Goal: Use online tool/utility

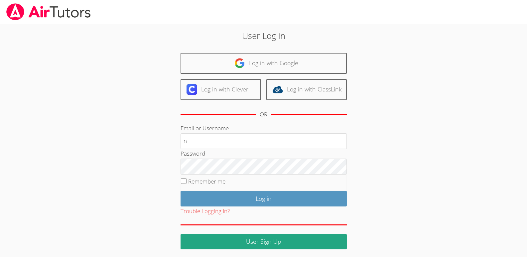
type input "nostubnnyl@gmail.com"
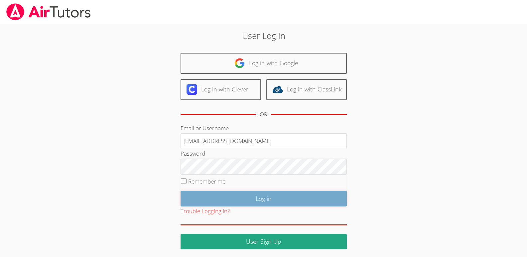
click at [263, 196] on input "Log in" at bounding box center [264, 199] width 166 height 16
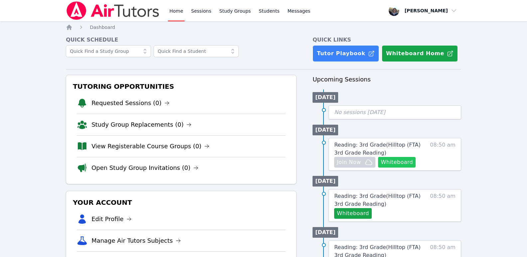
click at [398, 162] on button "Whiteboard" at bounding box center [397, 162] width 38 height 11
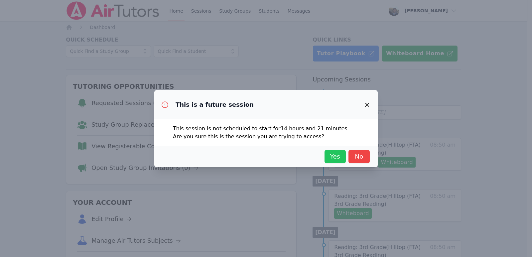
click at [334, 158] on span "Yes" at bounding box center [335, 156] width 15 height 9
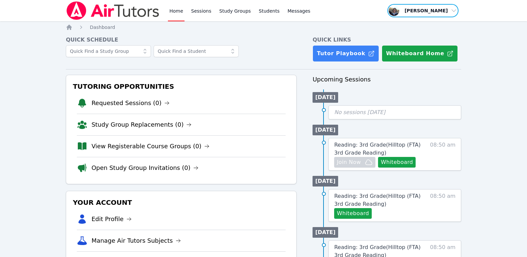
click at [454, 11] on span "button" at bounding box center [423, 10] width 73 height 15
click at [409, 37] on button "Logout" at bounding box center [426, 38] width 64 height 12
